Goal: Use online tool/utility

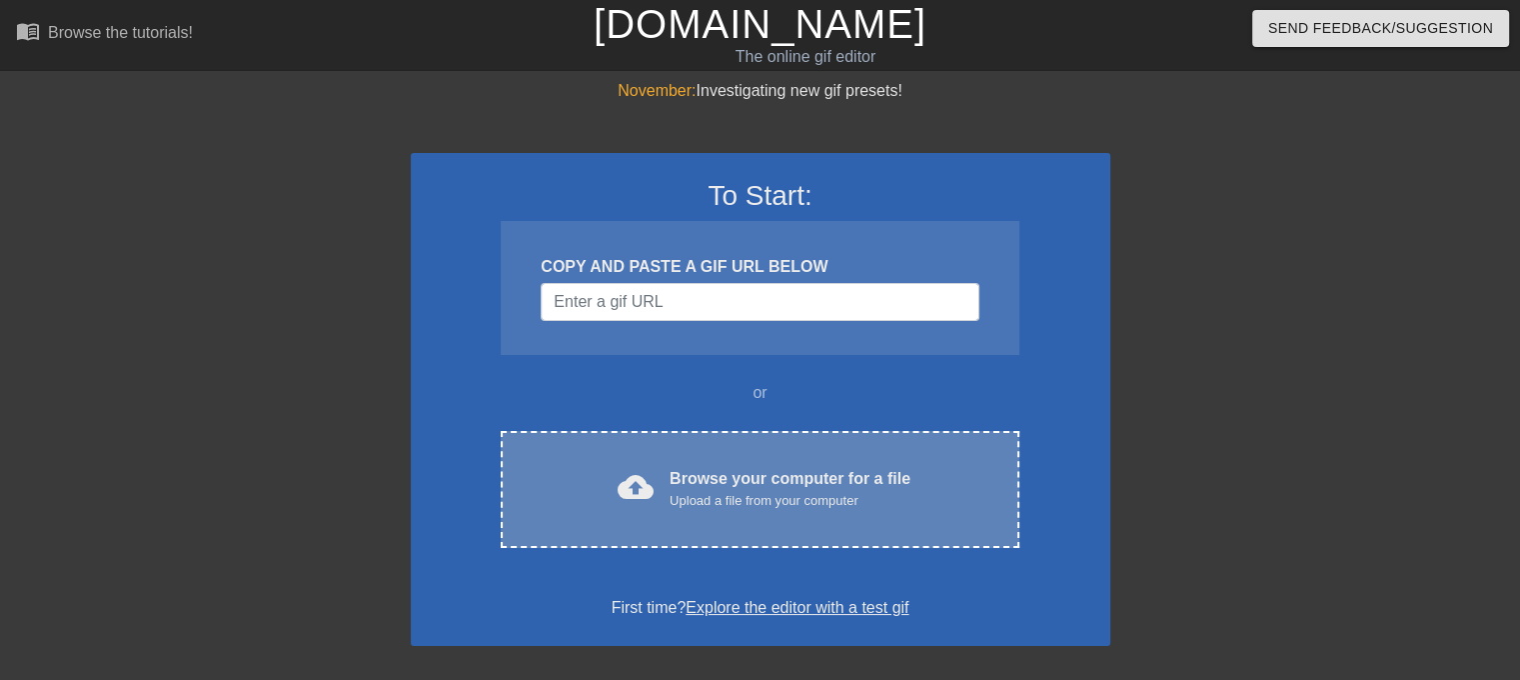
click at [636, 512] on div "cloud_upload Browse your computer for a file Upload a file from your computer C…" at bounding box center [760, 489] width 518 height 117
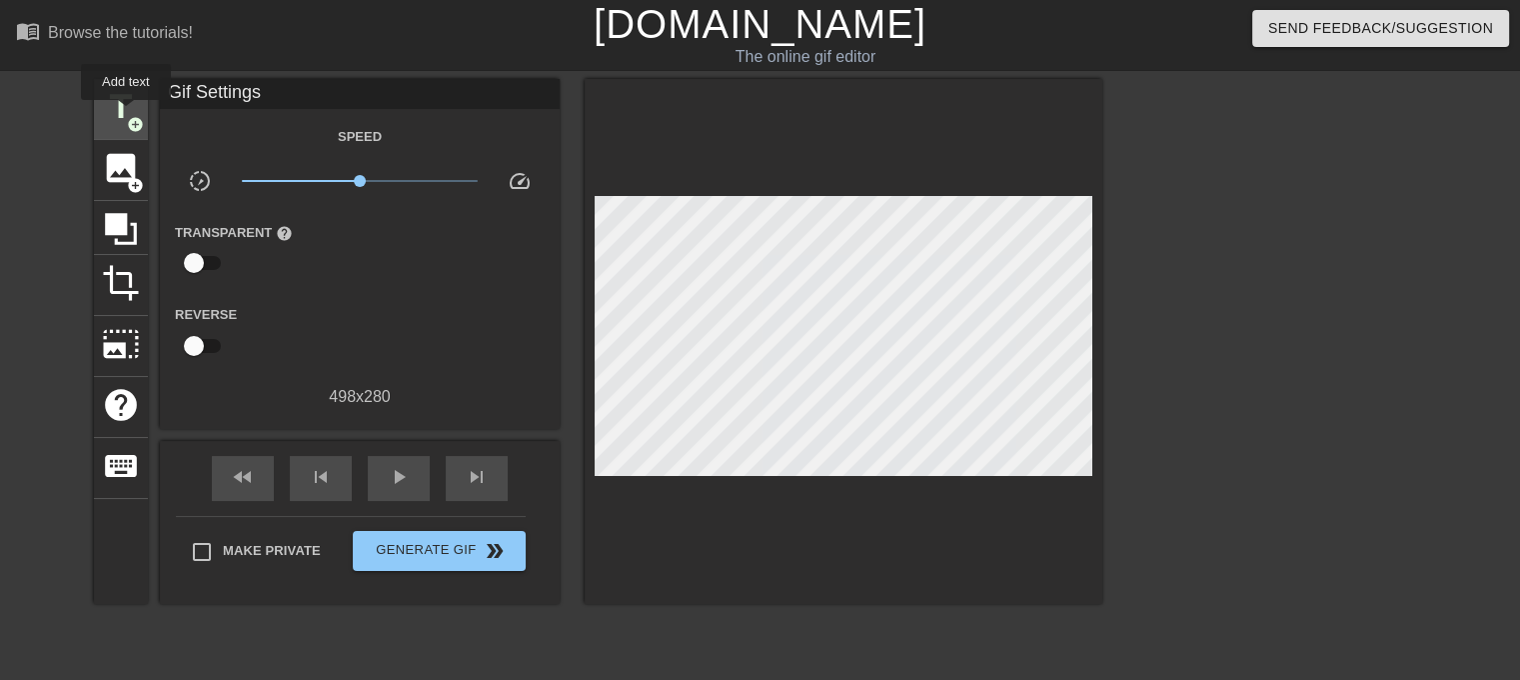
click at [125, 114] on span "title" at bounding box center [121, 107] width 38 height 38
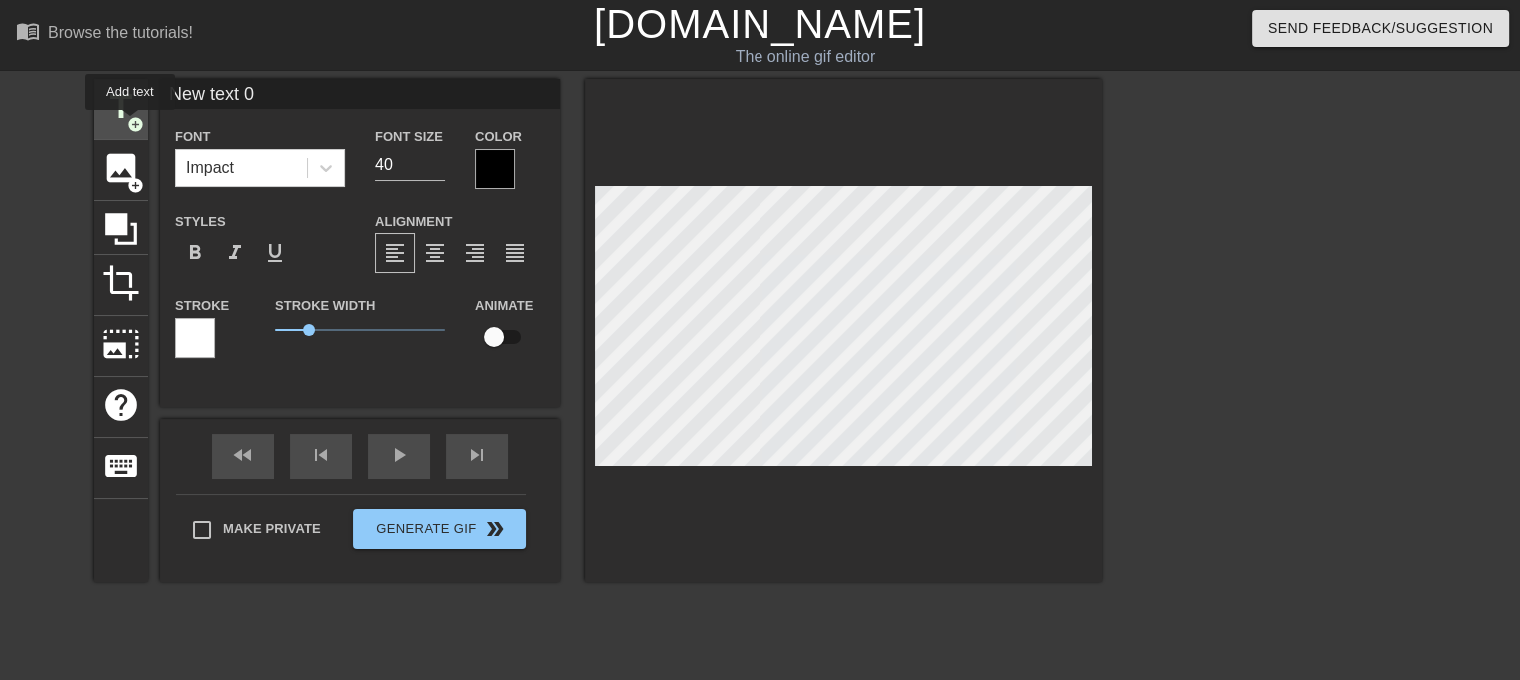
drag, startPoint x: 262, startPoint y: 105, endPoint x: 128, endPoint y: 124, distance: 135.3
click at [128, 124] on div "title add_circle image add_circle crop photo_size_select_large help keyboard Ne…" at bounding box center [598, 330] width 1009 height 503
type input "DARK"
click at [492, 167] on div at bounding box center [495, 169] width 40 height 40
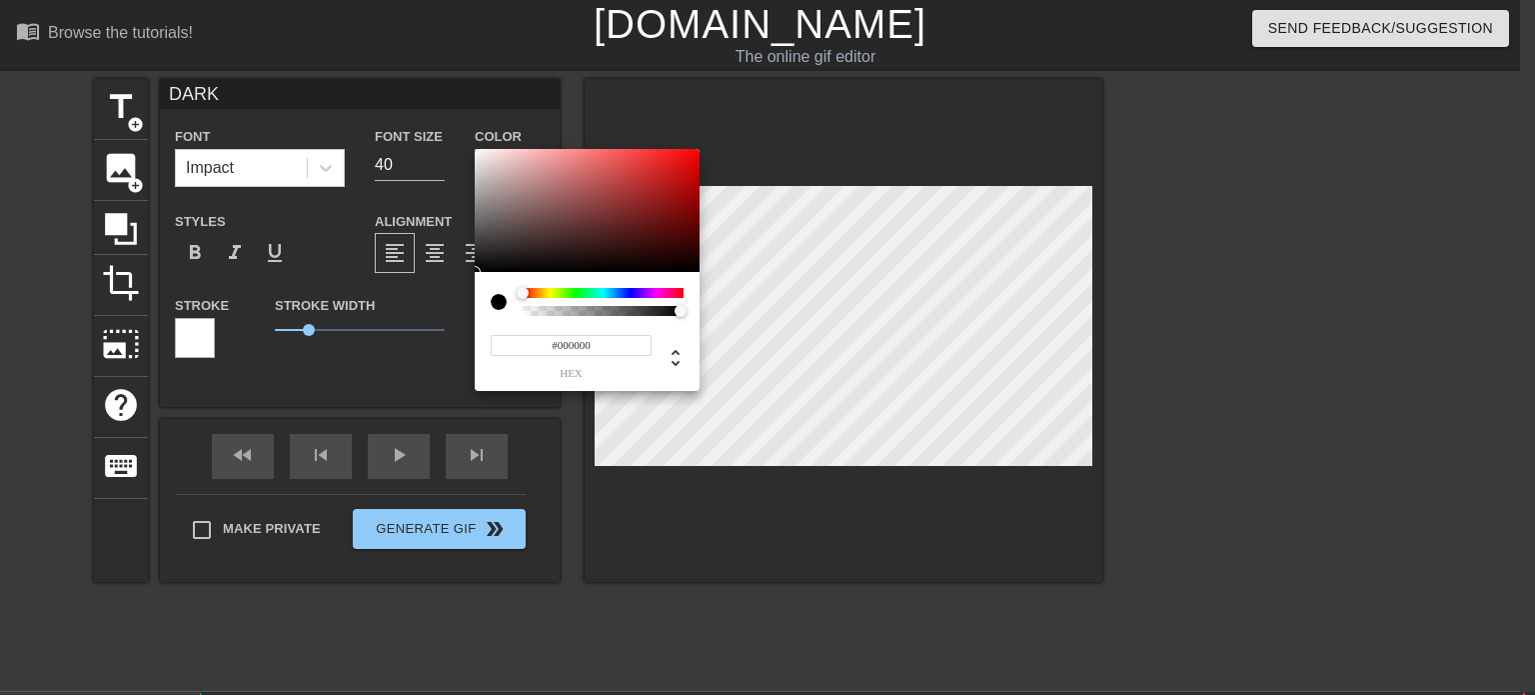
type input "#DB2121"
click at [666, 166] on div at bounding box center [587, 211] width 225 height 124
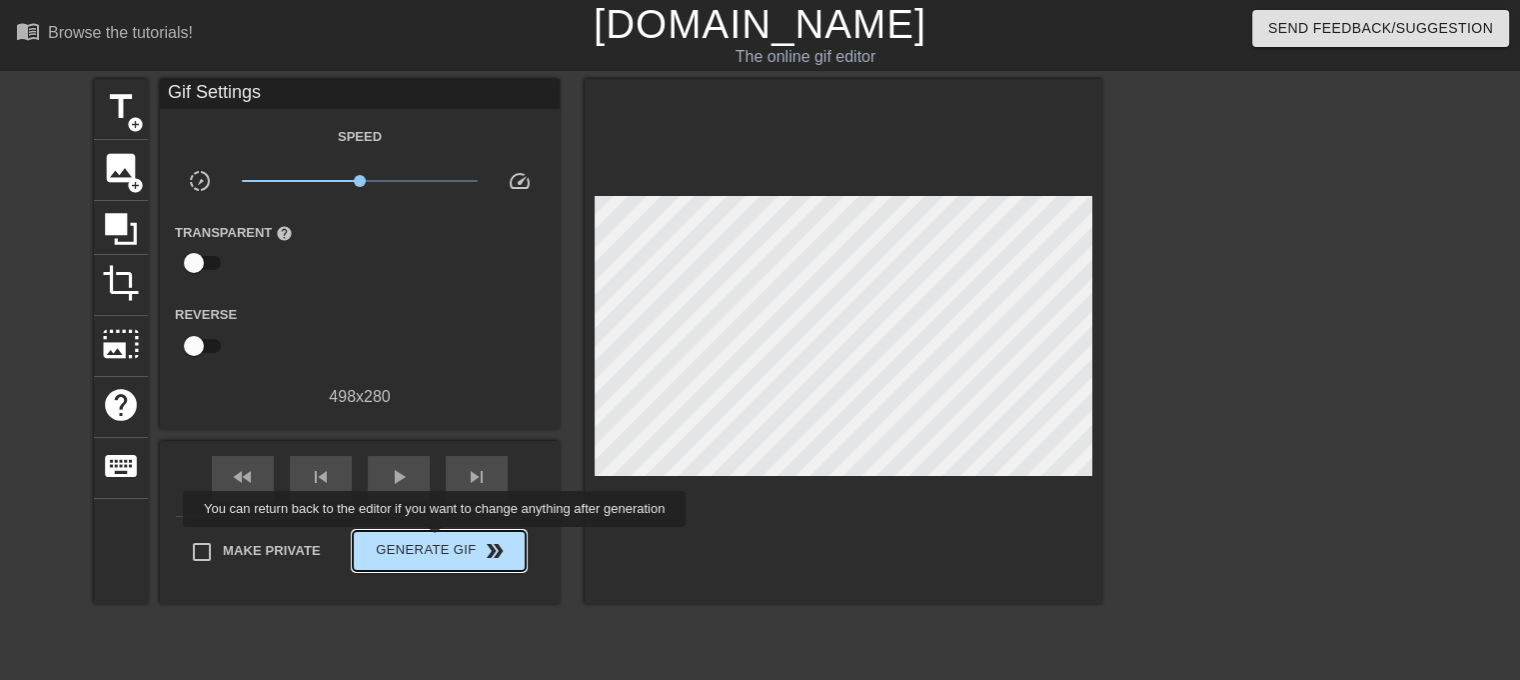
click at [437, 541] on span "Generate Gif double_arrow" at bounding box center [439, 551] width 157 height 24
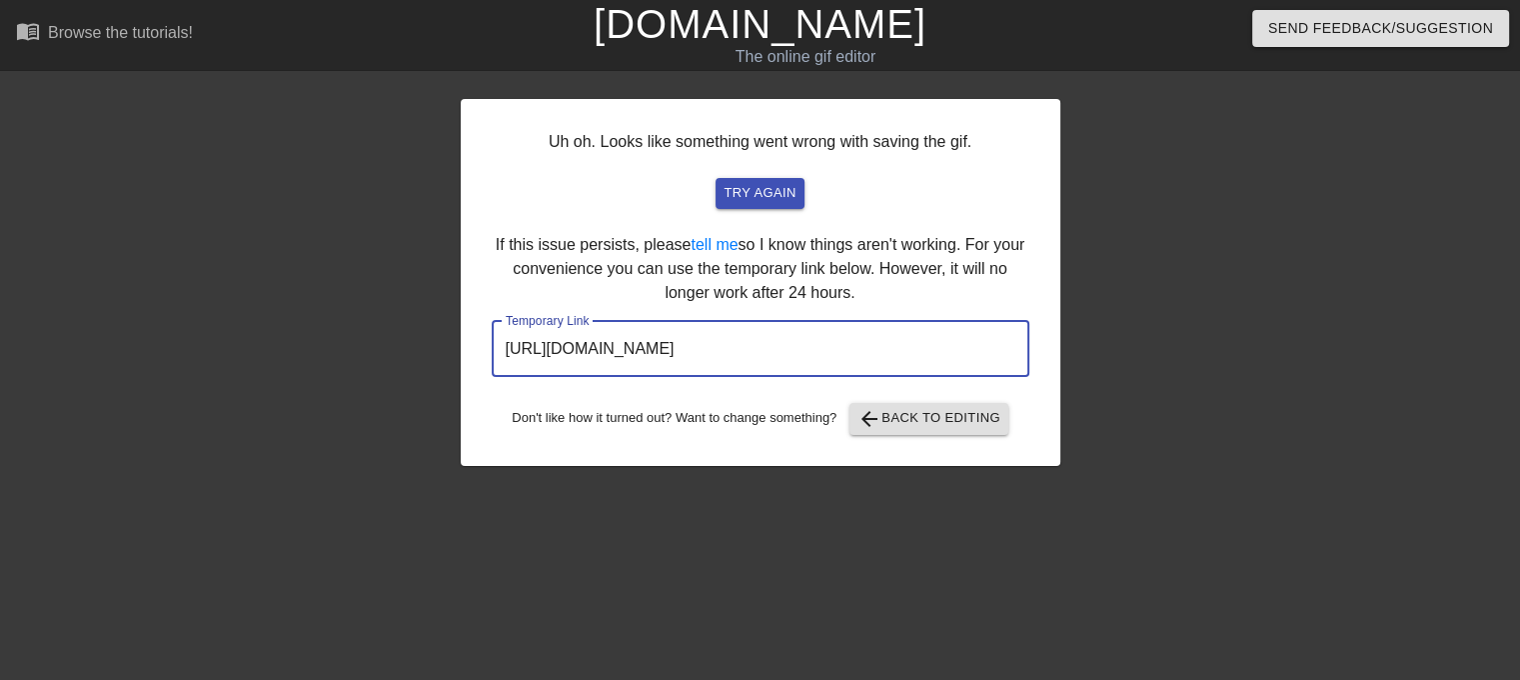
drag, startPoint x: 950, startPoint y: 370, endPoint x: 500, endPoint y: 350, distance: 450.3
click at [495, 351] on input "https://www.gifntext.com/temp_generations/CYkMVIKc.gif" at bounding box center [761, 349] width 538 height 56
click at [952, 423] on span "arrow_back Back to Editing" at bounding box center [929, 419] width 143 height 24
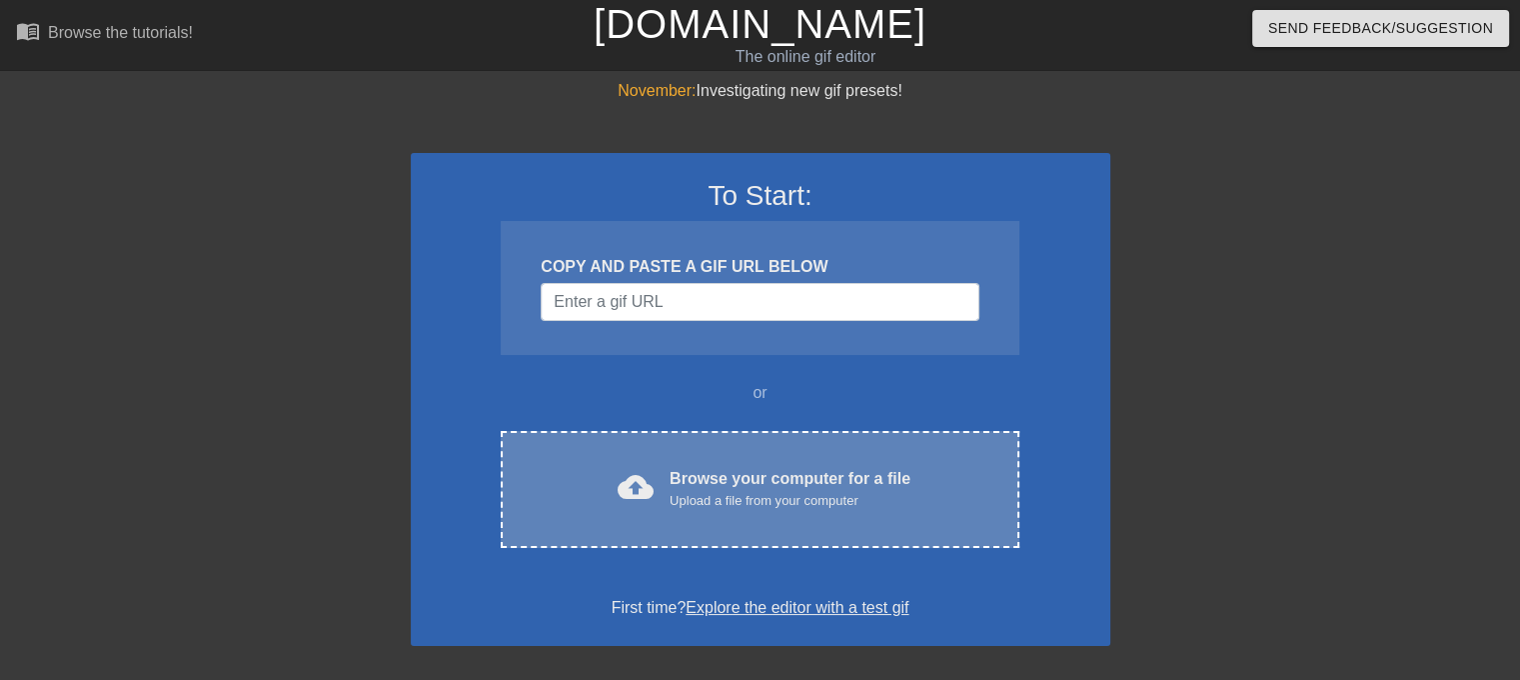
click at [701, 498] on div "Upload a file from your computer" at bounding box center [790, 501] width 241 height 20
